Goal: Find specific page/section: Find specific page/section

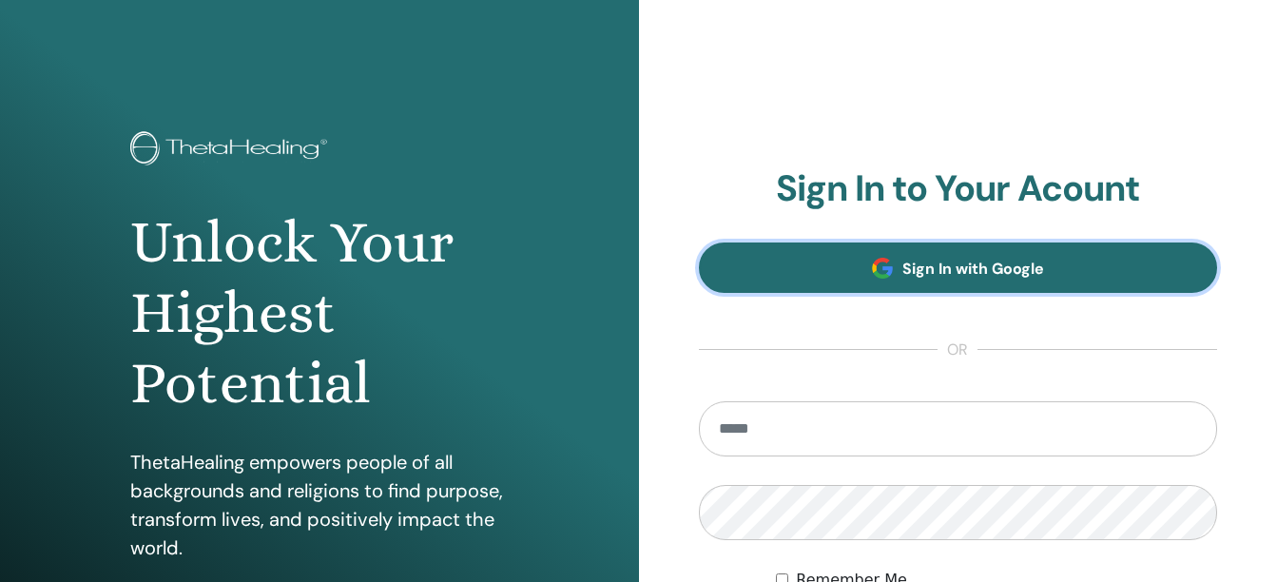
click at [892, 270] on span at bounding box center [882, 268] width 21 height 21
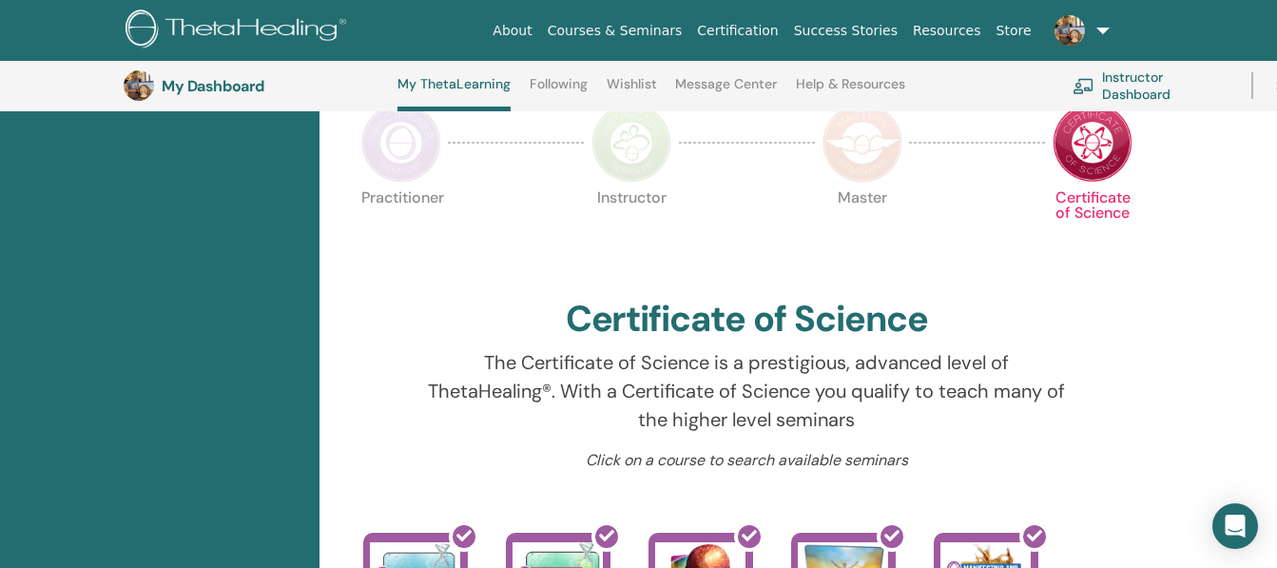
scroll to position [466, 0]
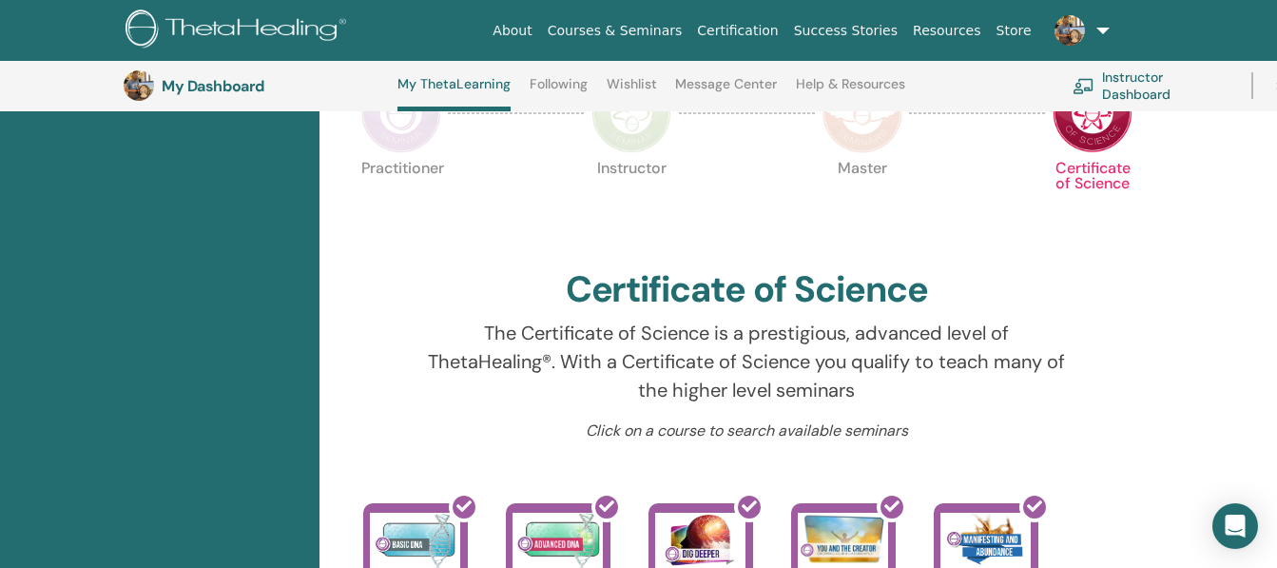
click at [869, 143] on img at bounding box center [862, 113] width 80 height 80
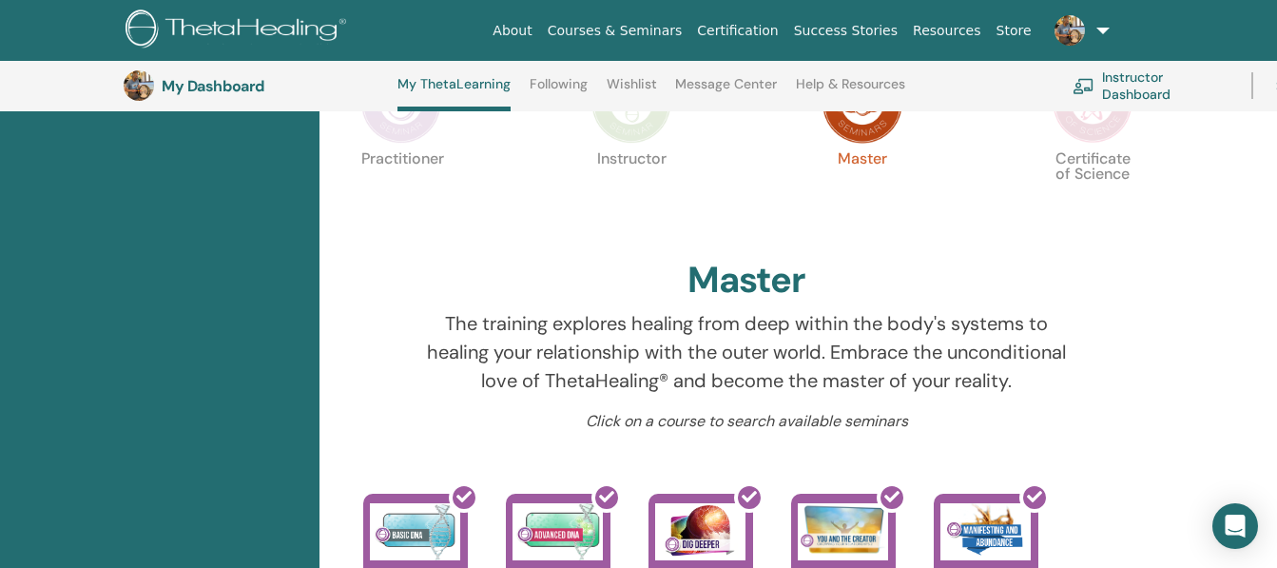
scroll to position [460, 0]
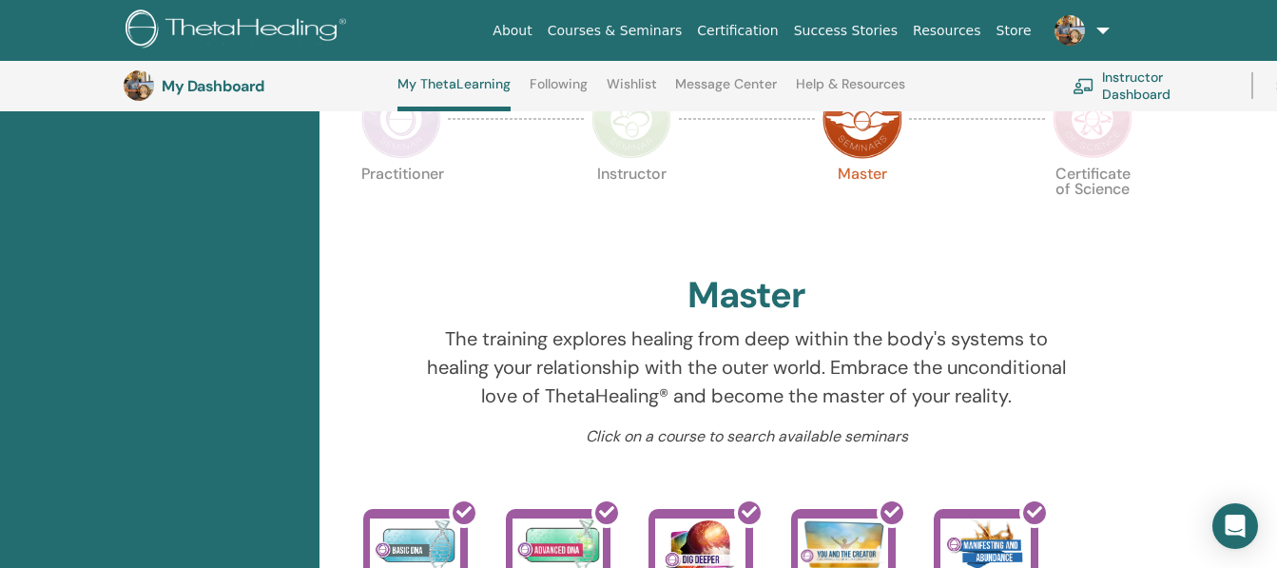
click at [1106, 134] on img at bounding box center [1092, 119] width 80 height 80
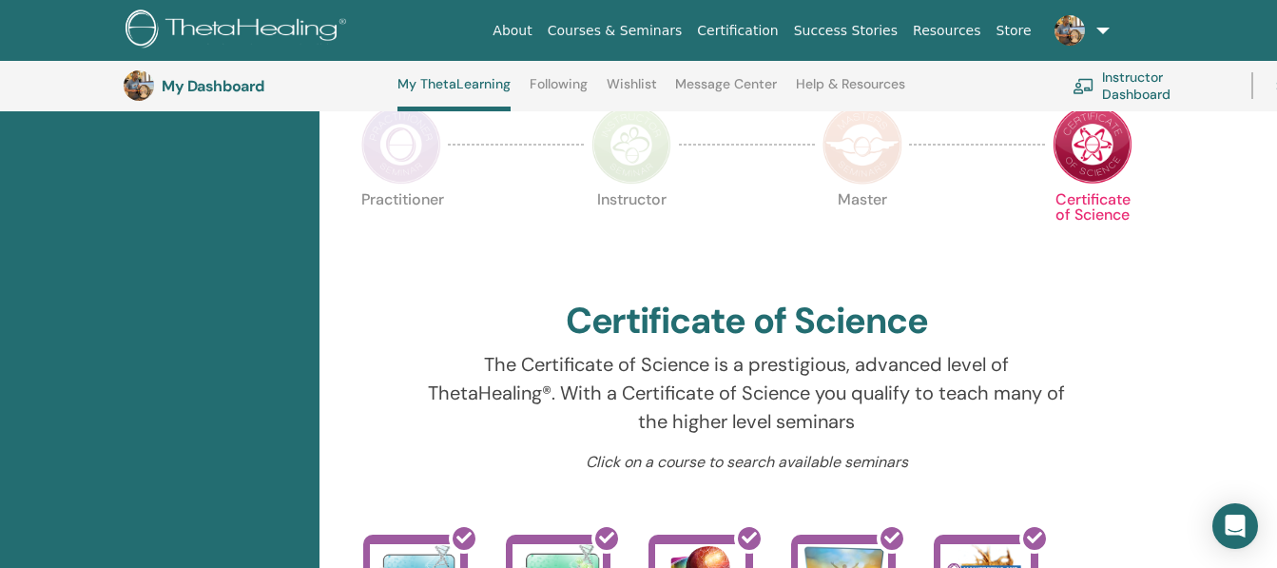
scroll to position [448, 0]
